Goal: Information Seeking & Learning: Learn about a topic

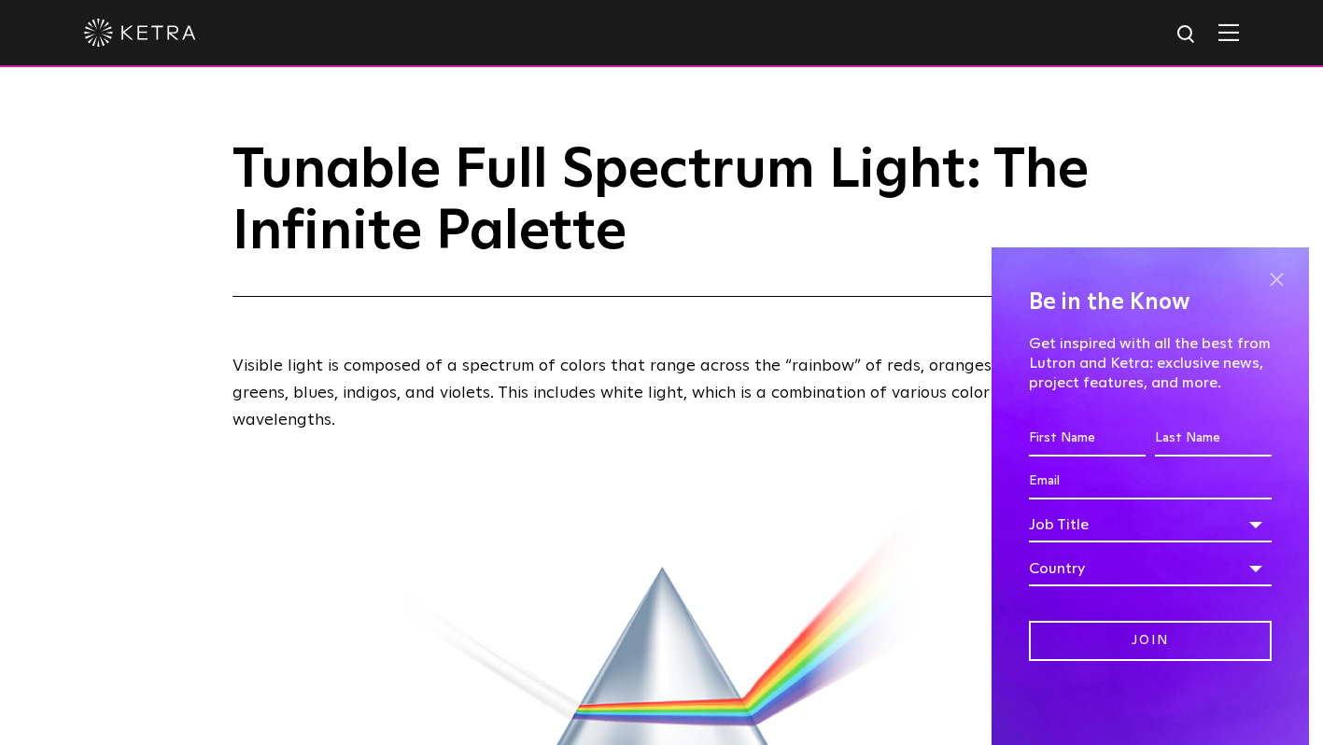
click at [1281, 273] on span at bounding box center [1276, 280] width 28 height 28
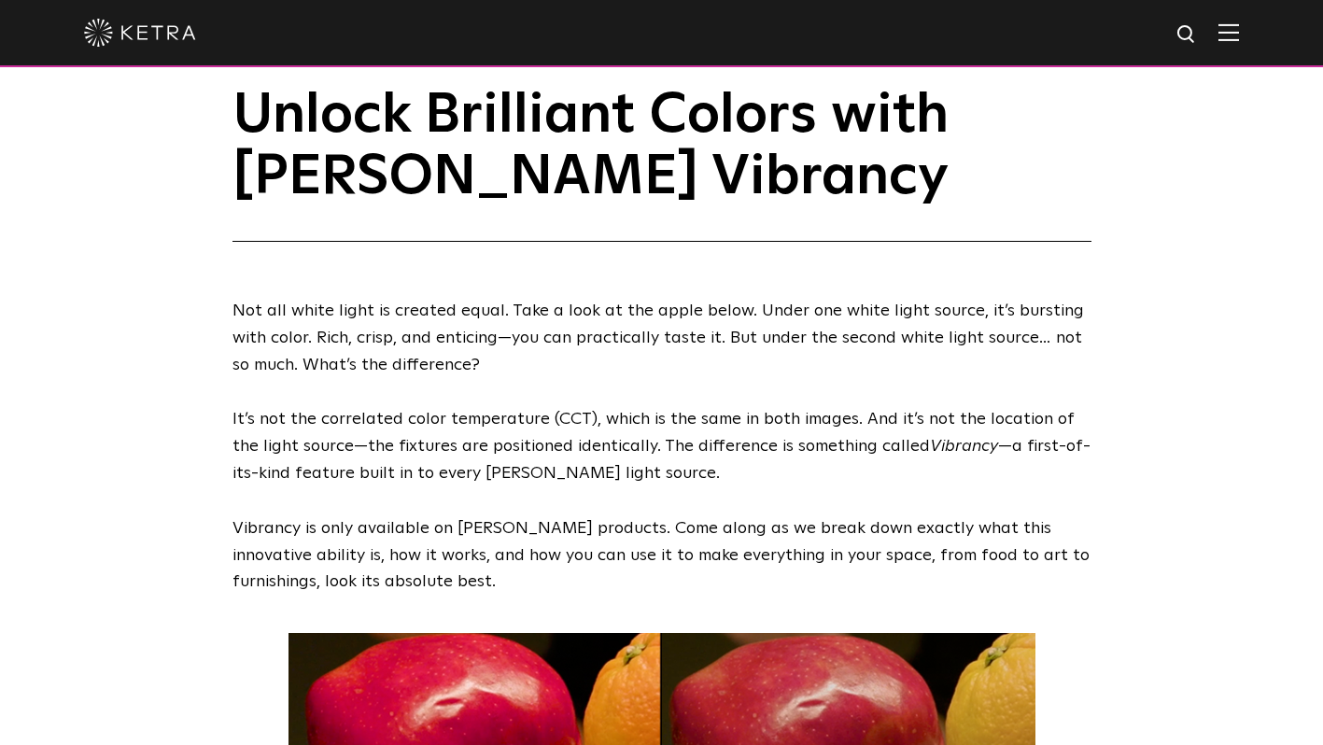
scroll to position [36, 0]
